Goal: Task Accomplishment & Management: Use online tool/utility

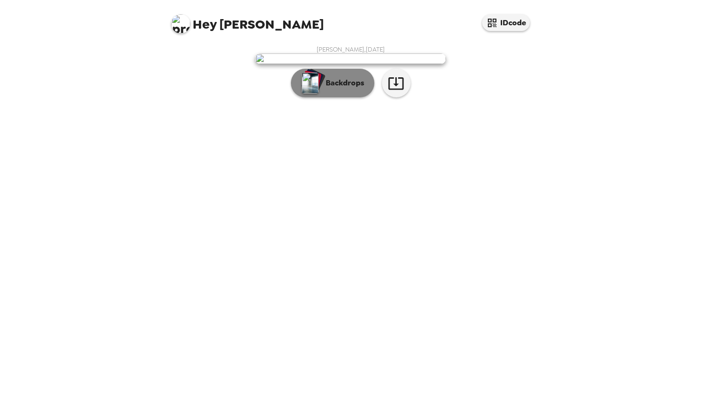
click at [342, 97] on button "Backdrops" at bounding box center [332, 83] width 83 height 29
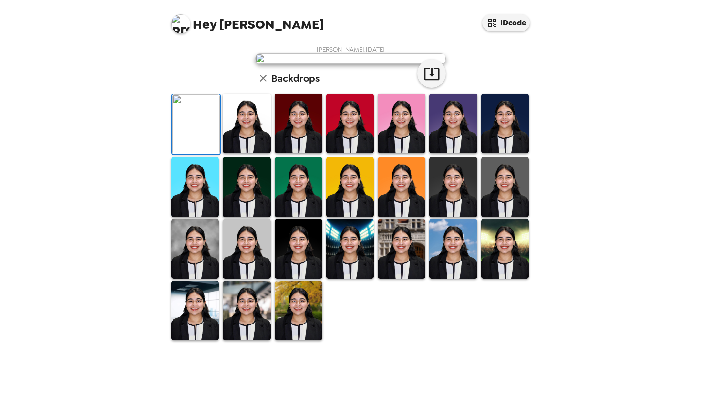
click at [248, 153] on img at bounding box center [247, 123] width 48 height 60
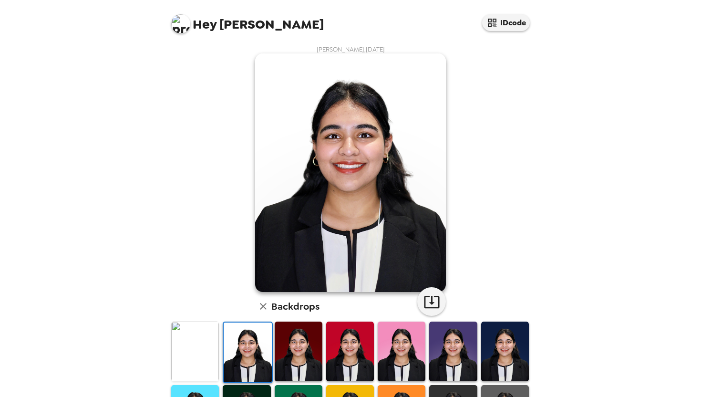
click at [283, 352] on img at bounding box center [299, 351] width 48 height 60
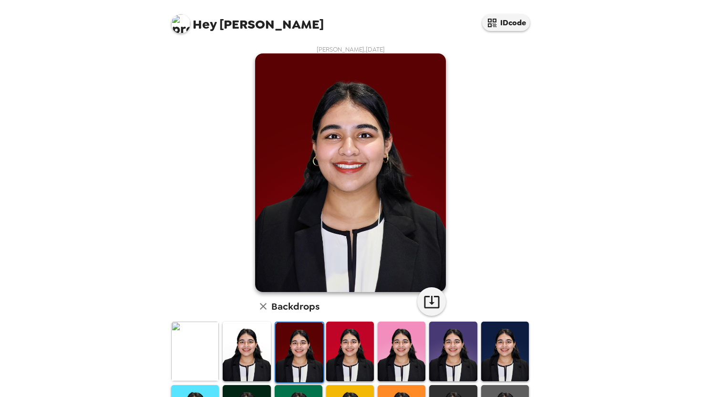
click at [312, 353] on img at bounding box center [300, 352] width 48 height 60
click at [353, 329] on img at bounding box center [350, 351] width 48 height 60
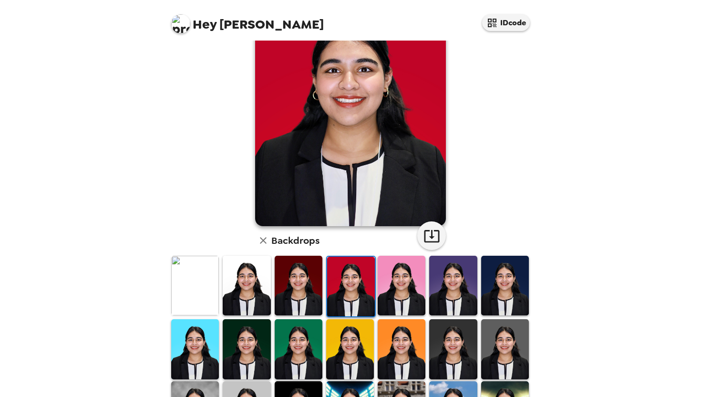
scroll to position [69, 0]
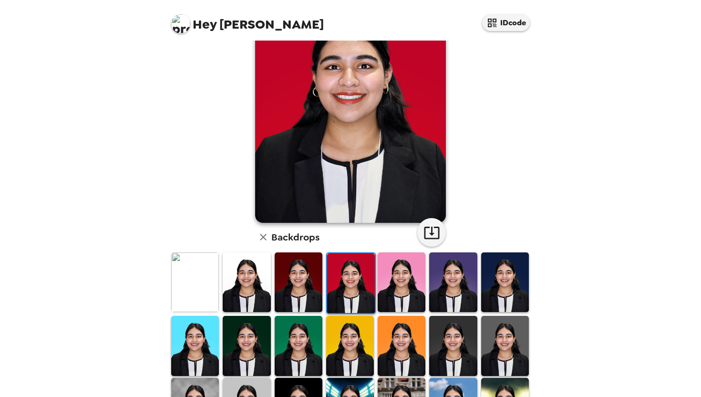
click at [401, 288] on img at bounding box center [402, 282] width 48 height 60
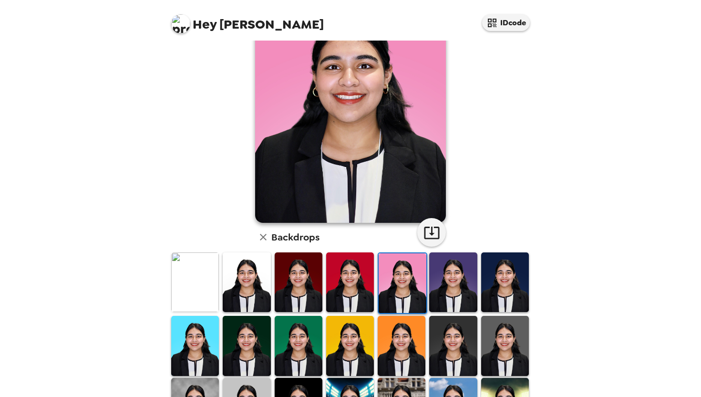
click at [444, 285] on img at bounding box center [453, 282] width 48 height 60
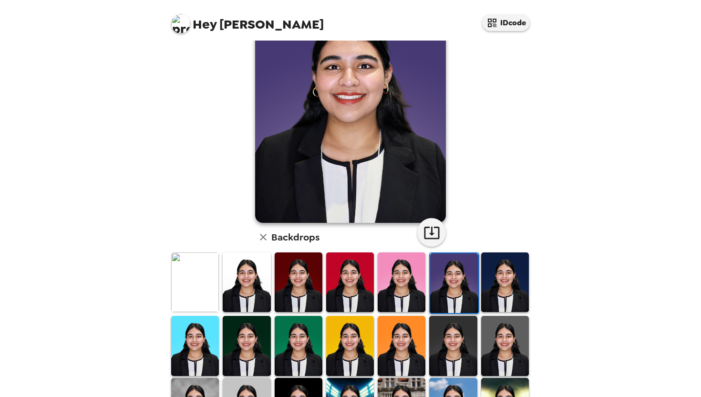
click at [478, 288] on div at bounding box center [454, 283] width 50 height 62
click at [501, 288] on img at bounding box center [505, 282] width 48 height 60
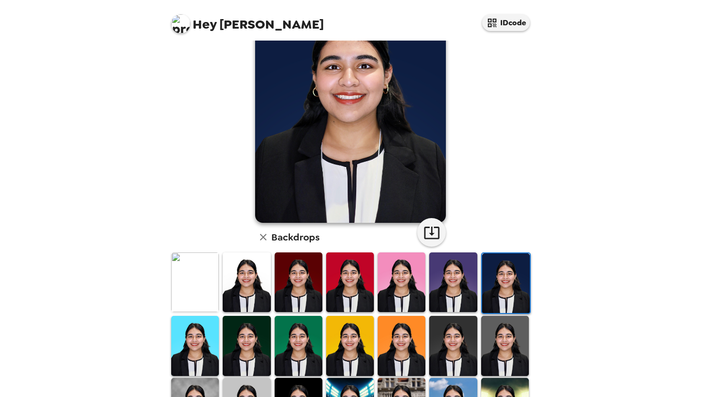
click at [500, 333] on img at bounding box center [505, 346] width 48 height 60
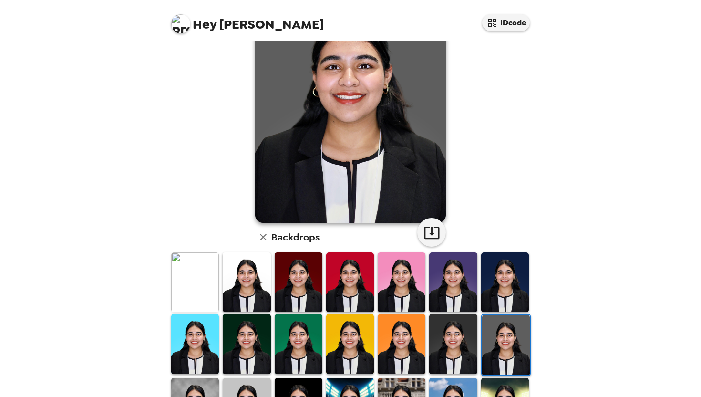
click at [446, 345] on img at bounding box center [453, 344] width 48 height 60
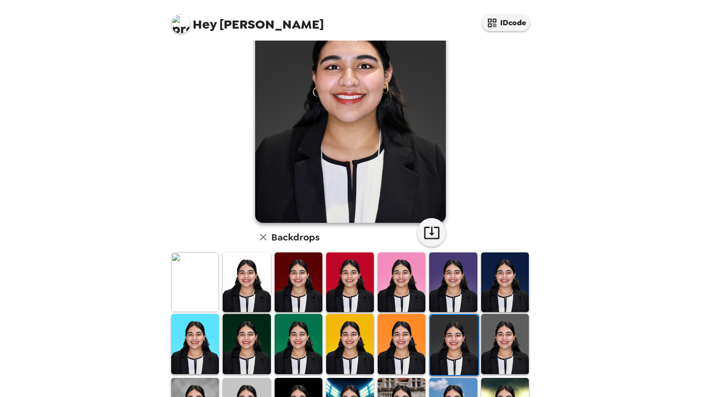
click at [415, 344] on img at bounding box center [402, 344] width 48 height 60
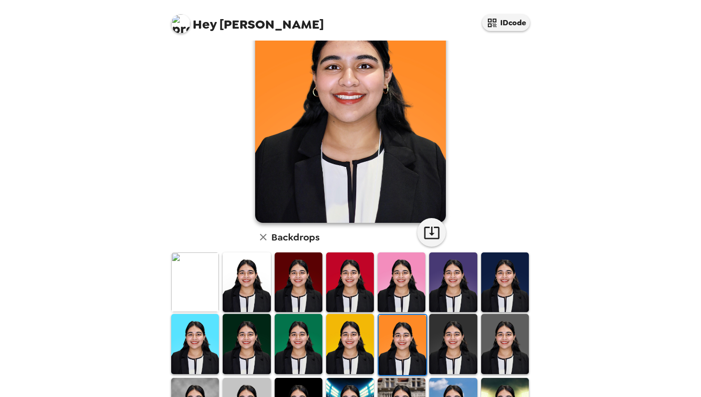
click at [359, 342] on img at bounding box center [350, 344] width 48 height 60
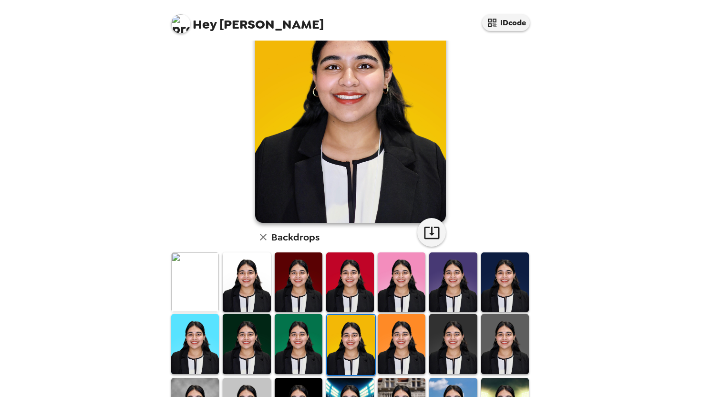
click at [303, 337] on img at bounding box center [299, 344] width 48 height 60
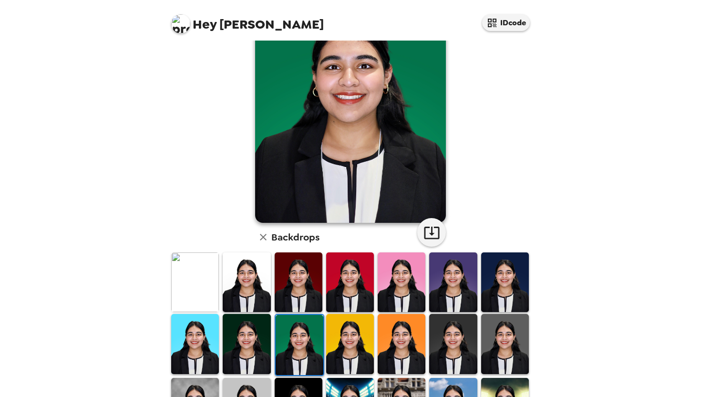
click at [303, 284] on img at bounding box center [299, 282] width 48 height 60
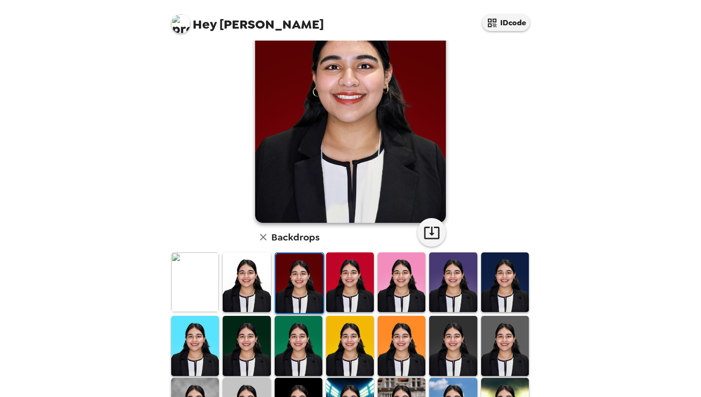
click at [269, 326] on img at bounding box center [247, 346] width 48 height 60
